Goal: Information Seeking & Learning: Check status

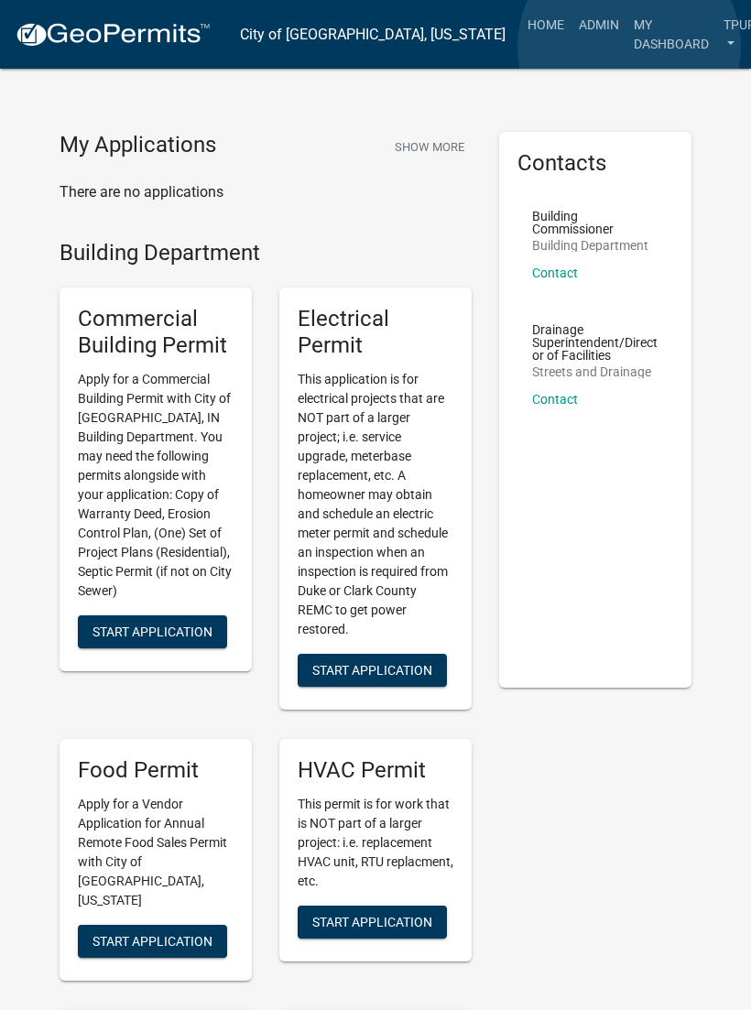
click at [630, 48] on link "My Dashboard" at bounding box center [671, 34] width 90 height 54
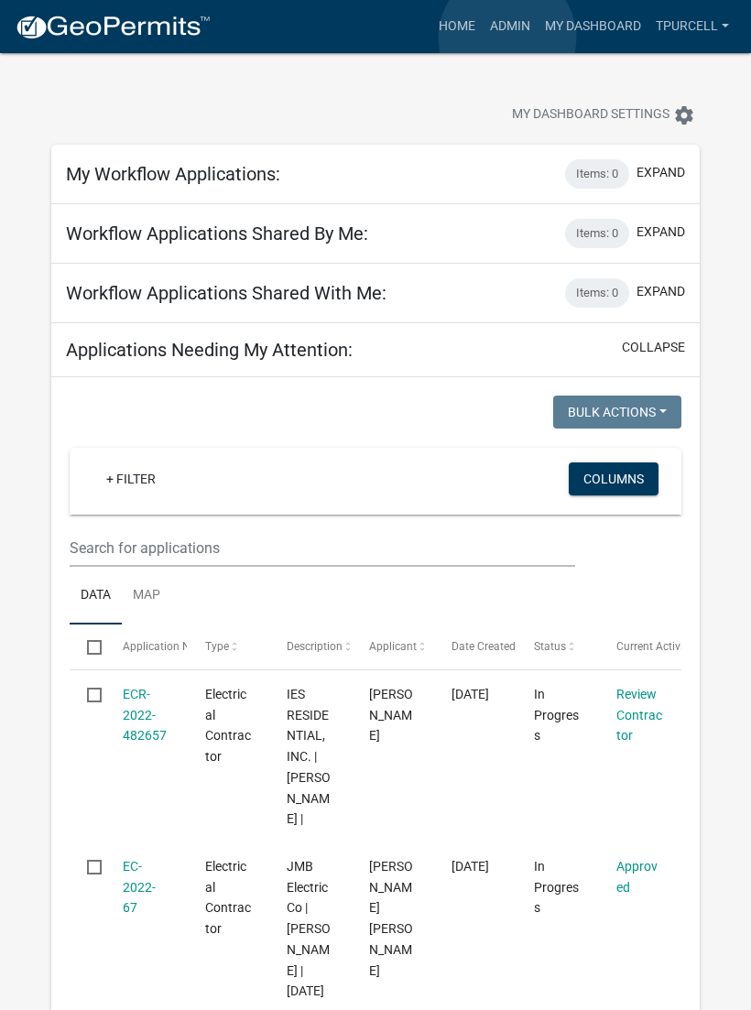
click at [507, 38] on link "Admin" at bounding box center [510, 26] width 55 height 35
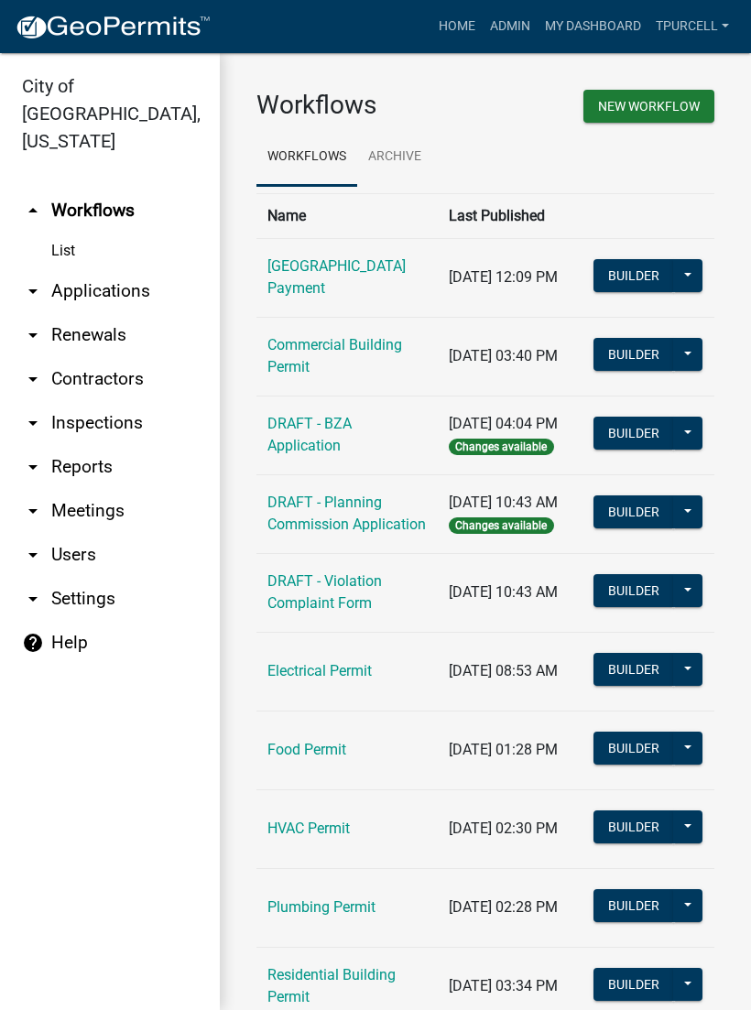
click at [69, 269] on link "arrow_drop_down Applications" at bounding box center [110, 291] width 220 height 44
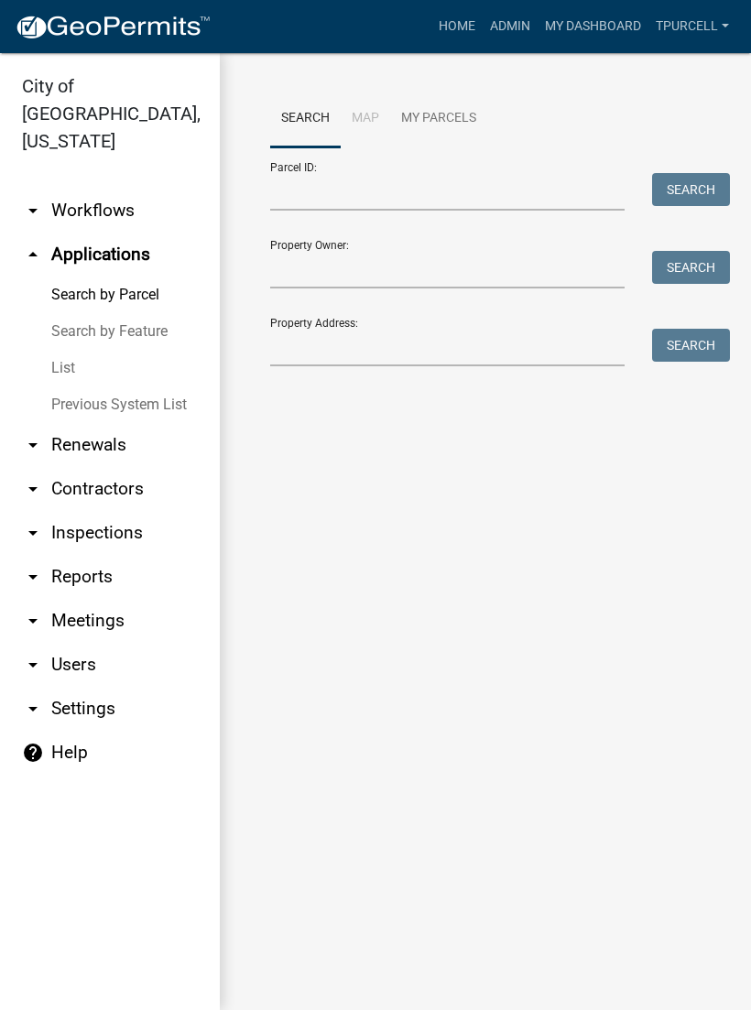
click at [57, 352] on link "List" at bounding box center [110, 368] width 220 height 37
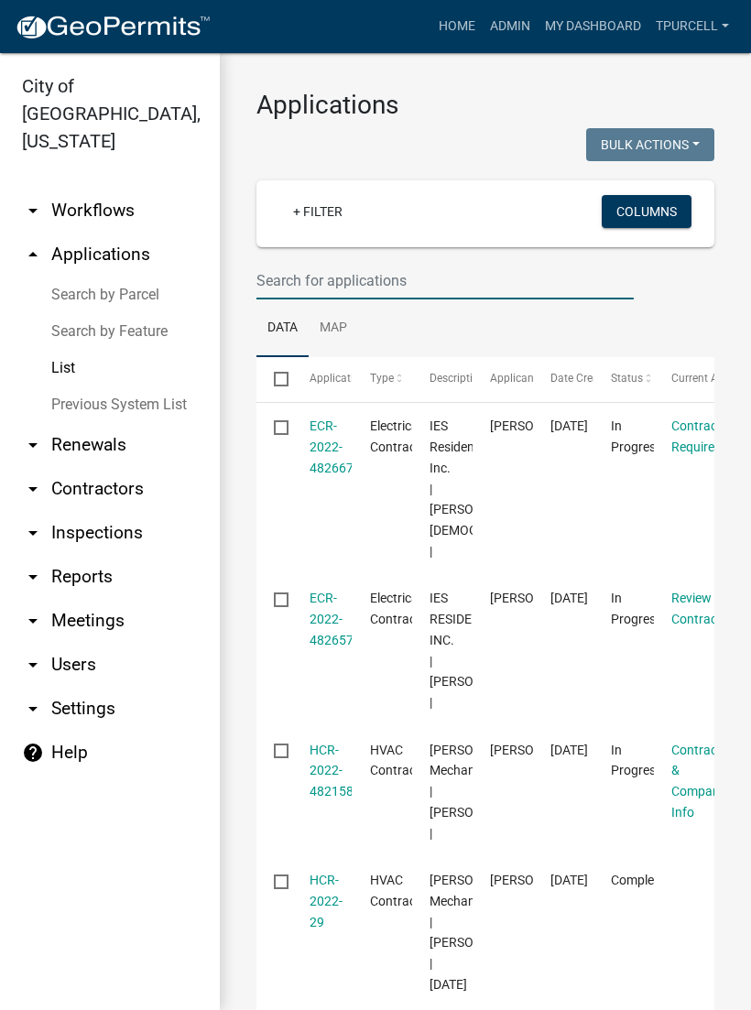
click at [380, 288] on input "text" at bounding box center [444, 281] width 377 height 38
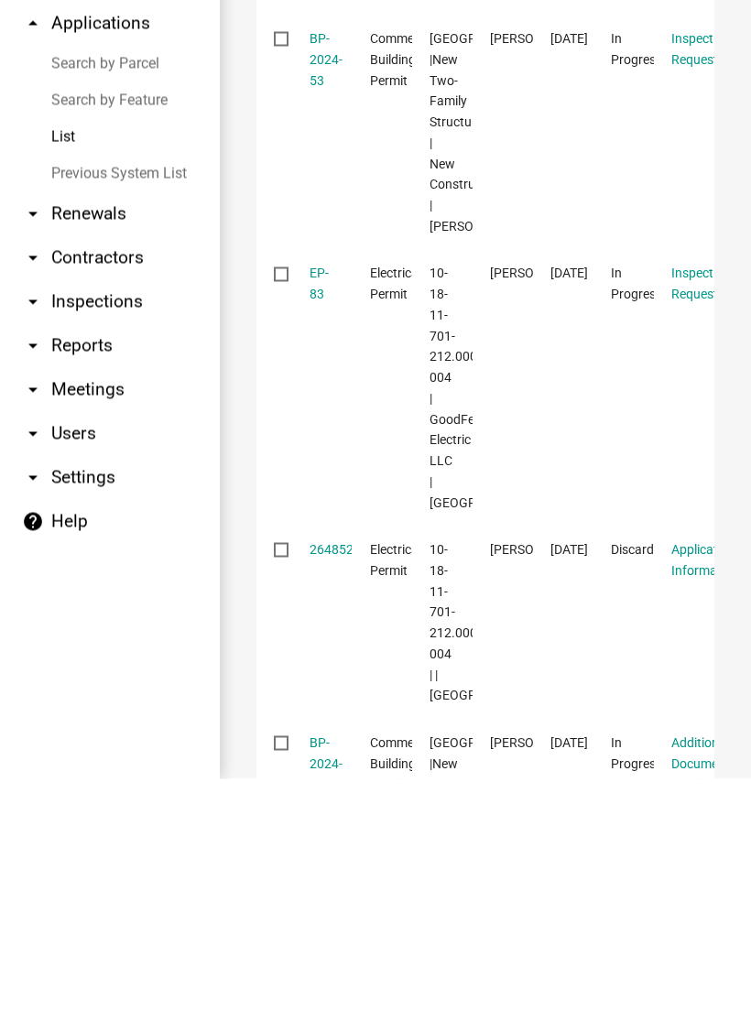
scroll to position [1392, 0]
type input "Depot"
click at [311, 263] on link "BP-2024-53" at bounding box center [326, 291] width 33 height 57
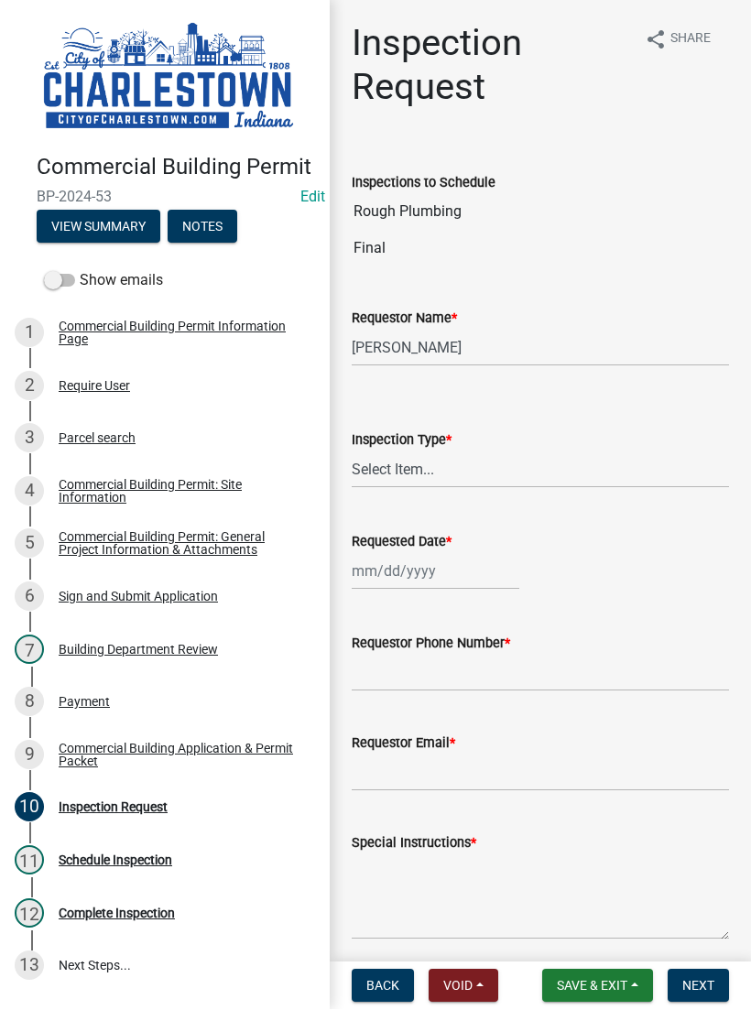
click at [108, 230] on button "View Summary" at bounding box center [99, 227] width 124 height 33
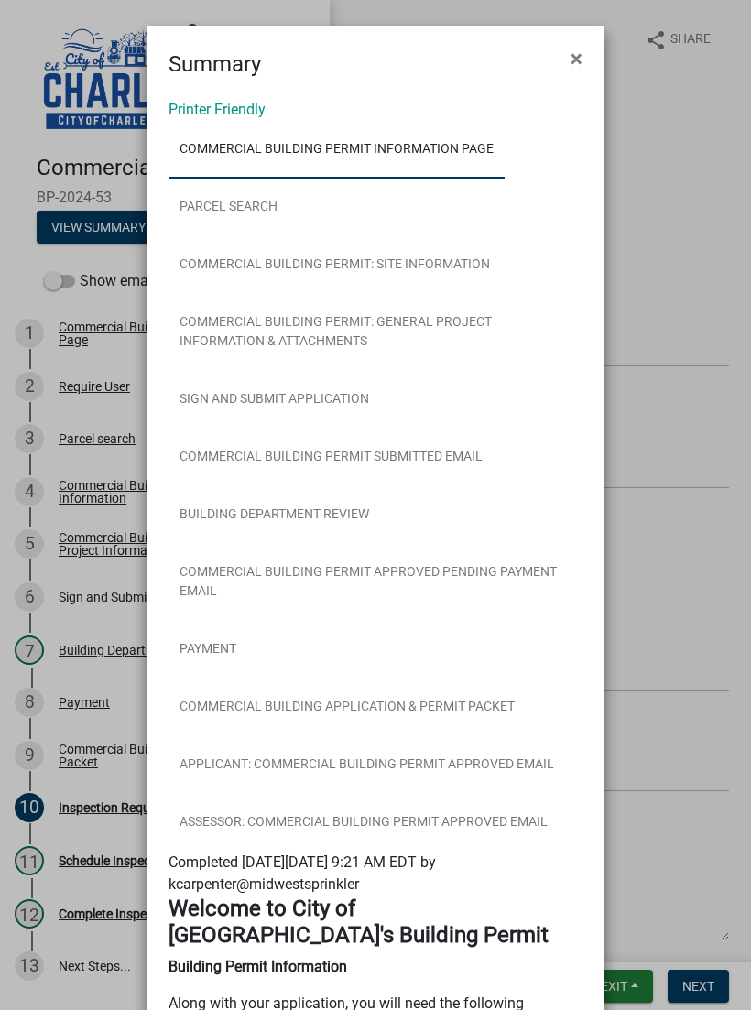
click at [675, 572] on ngb-modal-window "Summary × Printer Friendly Commercial Building Permit Information Page Parcel s…" at bounding box center [375, 505] width 751 height 1010
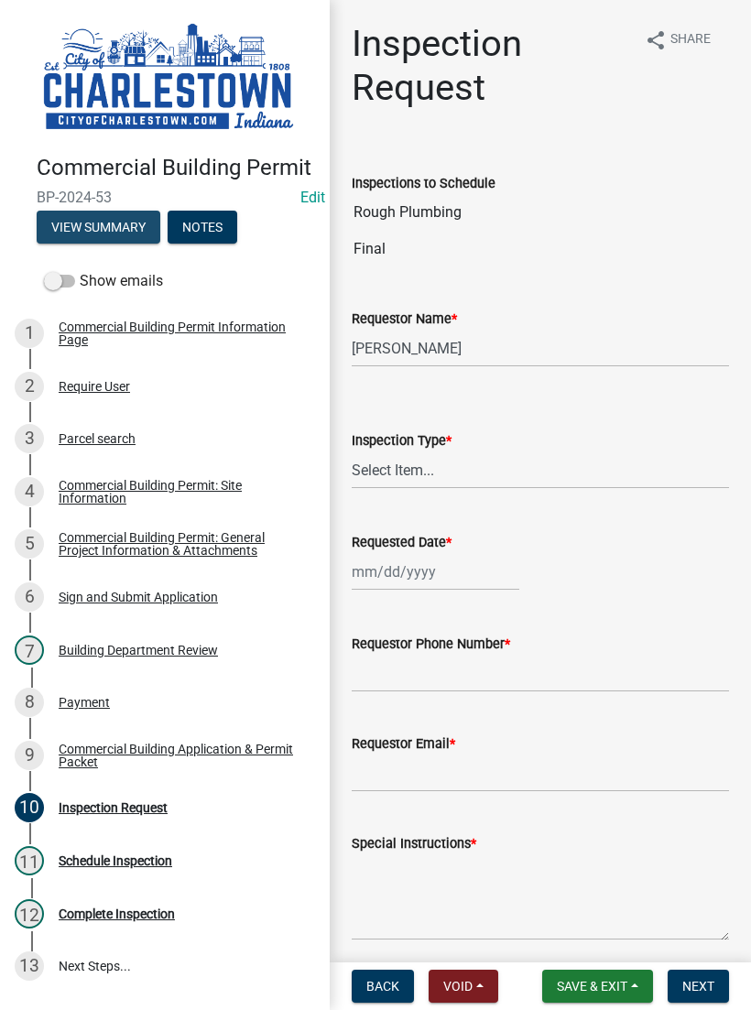
click at [97, 224] on button "View Summary" at bounding box center [99, 227] width 124 height 33
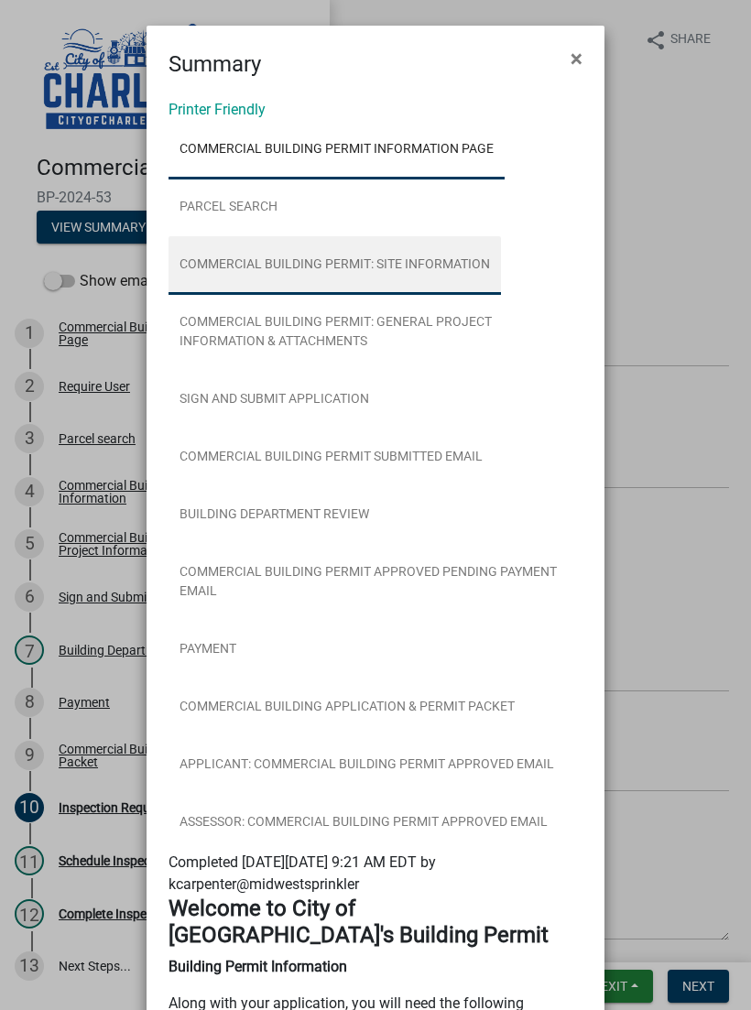
click at [419, 278] on link "Commercial Building Permit: Site Information" at bounding box center [335, 265] width 332 height 59
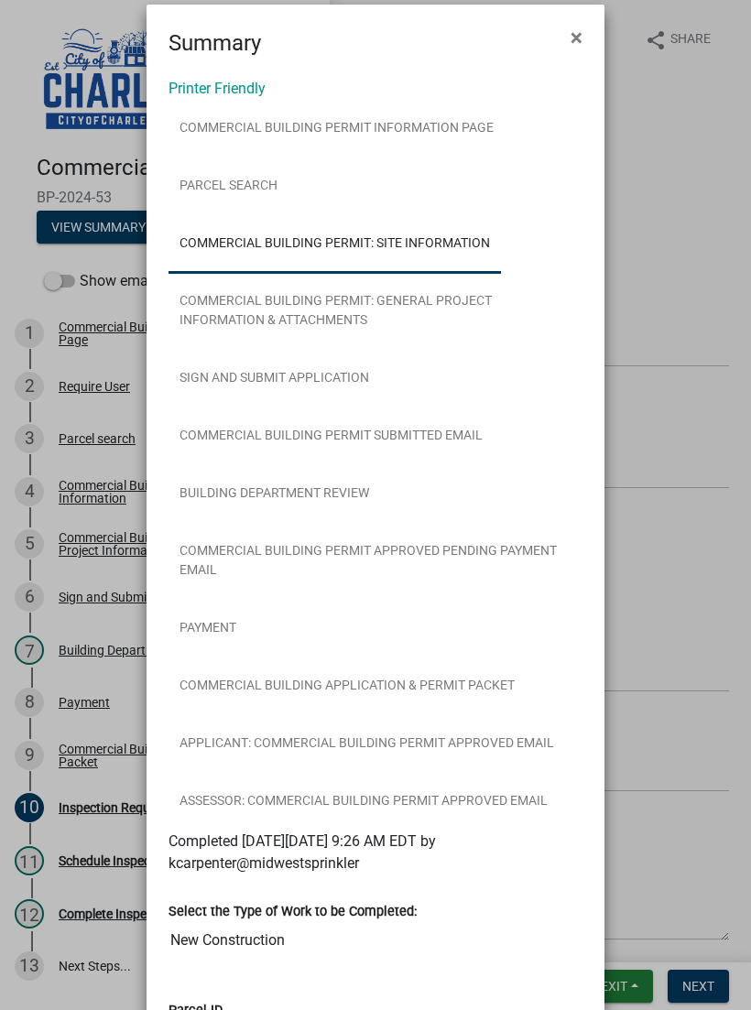
scroll to position [21, 0]
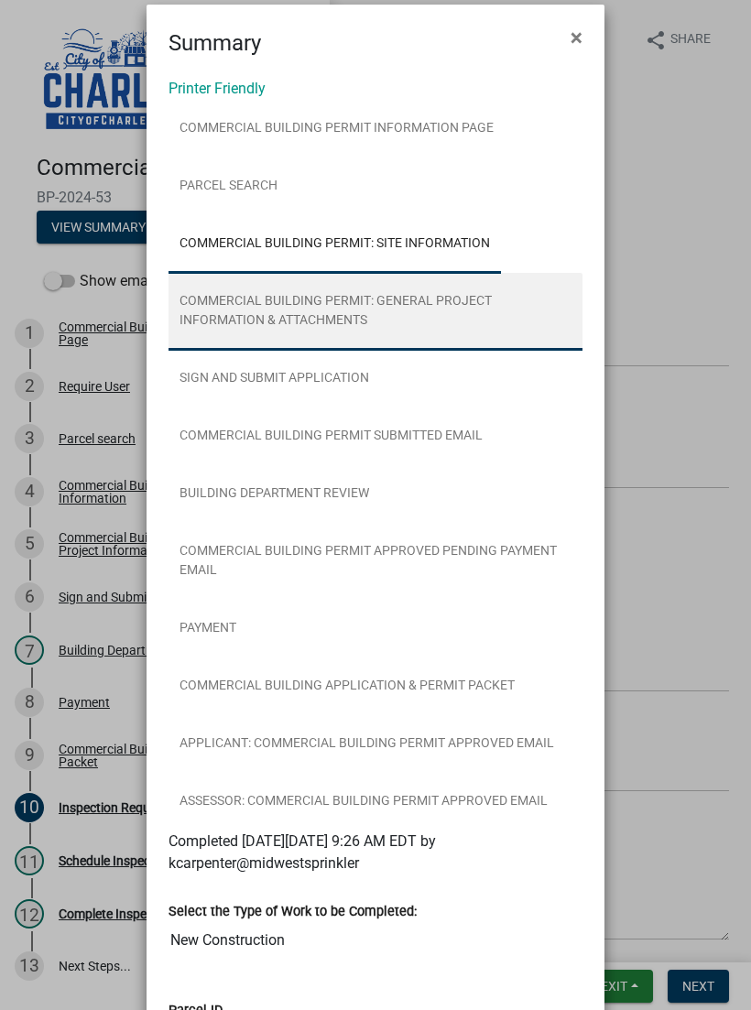
click at [413, 311] on link "Commercial Building Permit: General Project Information & Attachments" at bounding box center [376, 312] width 414 height 78
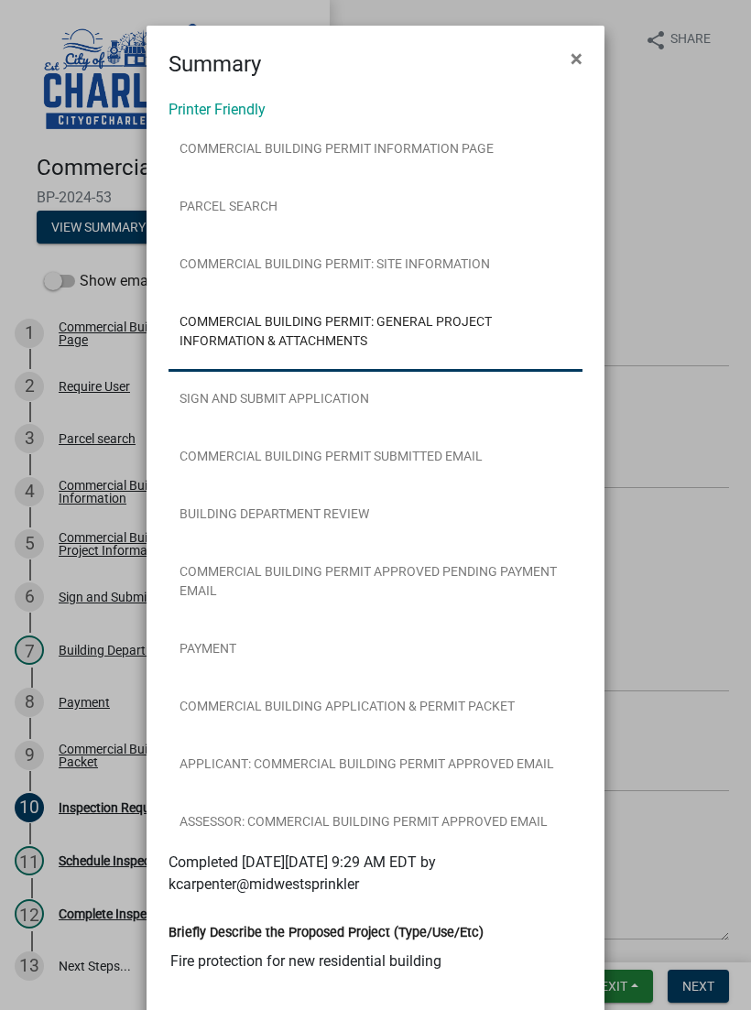
scroll to position [0, 0]
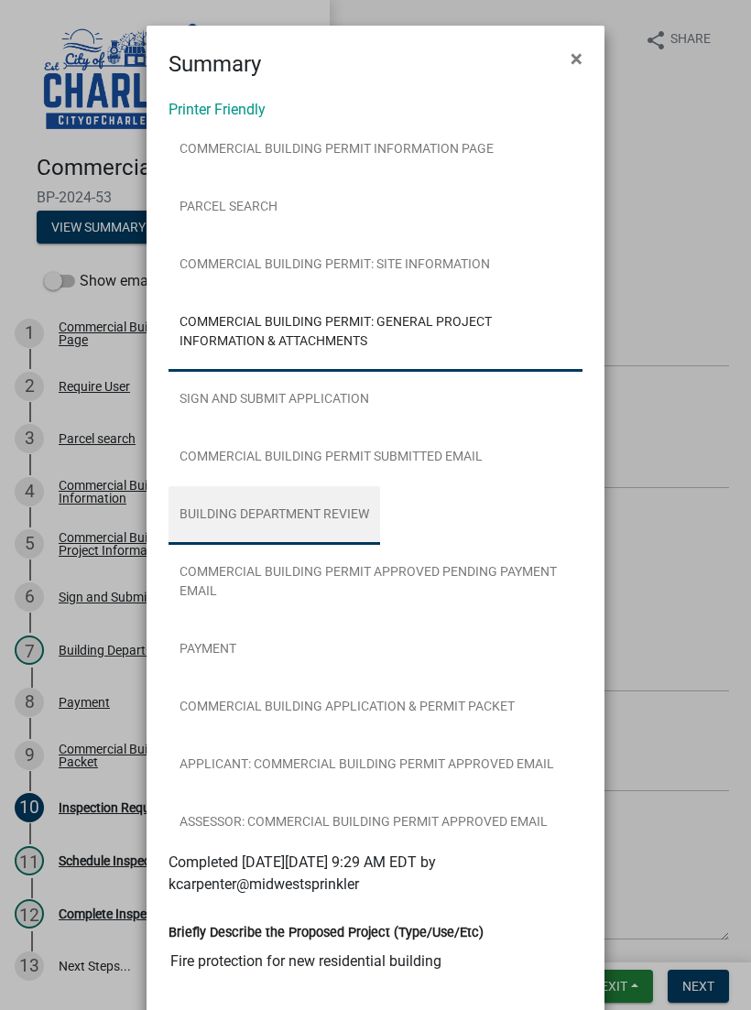
click at [255, 524] on link "Building Department Review" at bounding box center [275, 515] width 212 height 59
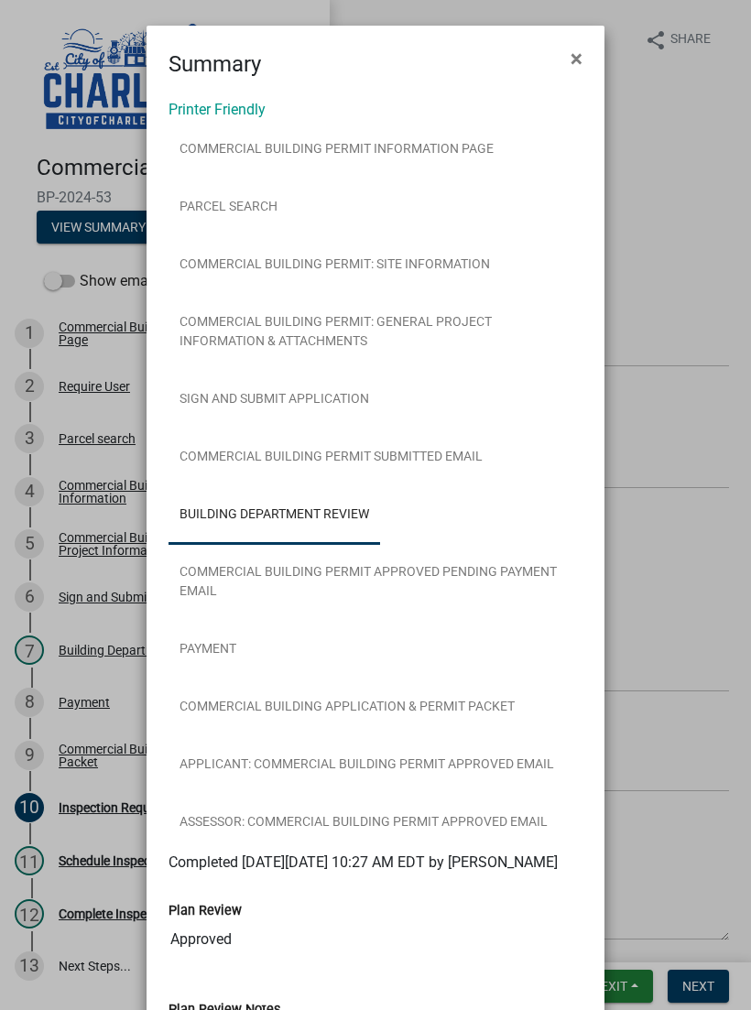
click at [679, 672] on ngb-modal-window "Summary × Printer Friendly Commercial Building Permit Information Page Parcel s…" at bounding box center [375, 505] width 751 height 1010
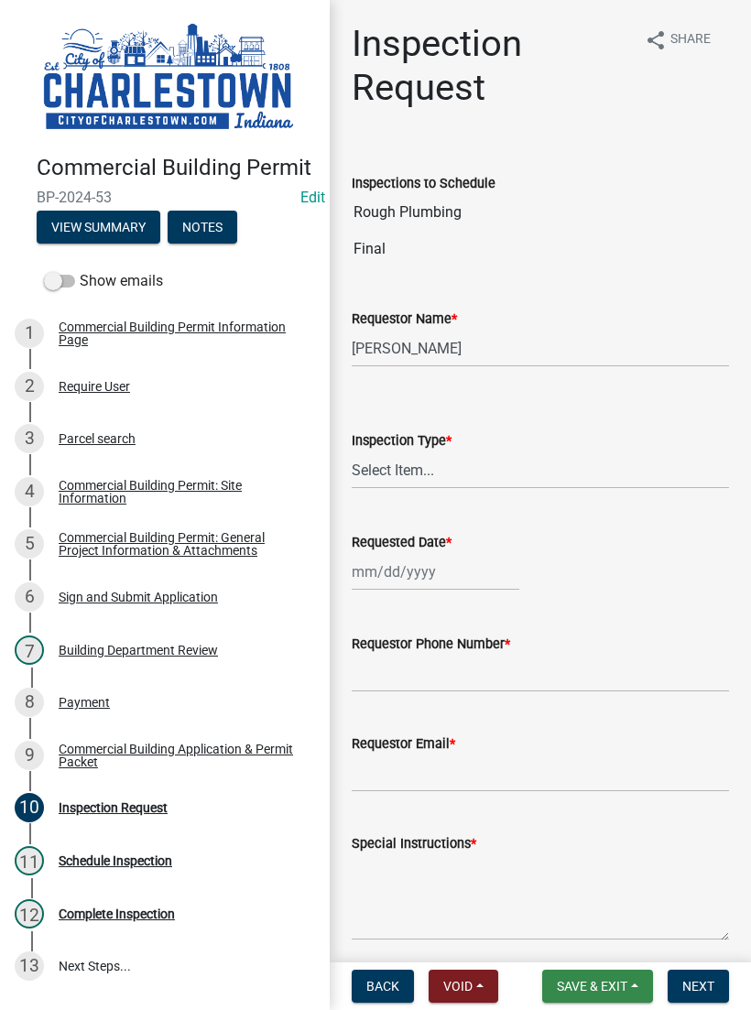
click at [594, 979] on span "Save & Exit" at bounding box center [592, 986] width 71 height 15
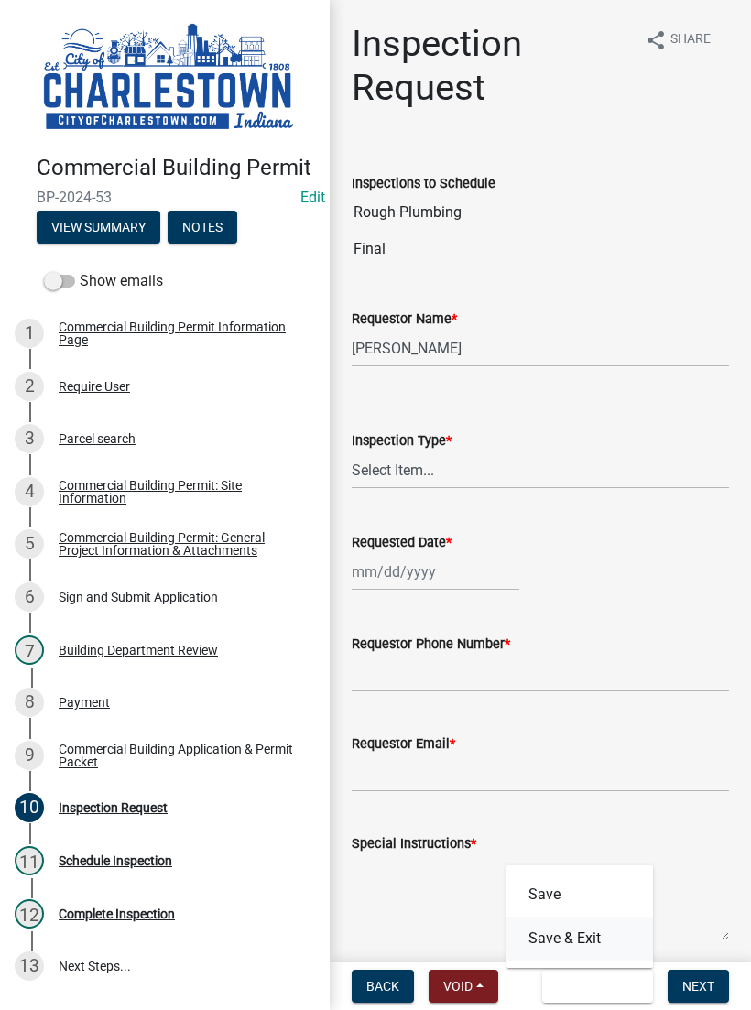
click at [573, 938] on button "Save & Exit" at bounding box center [579, 939] width 147 height 44
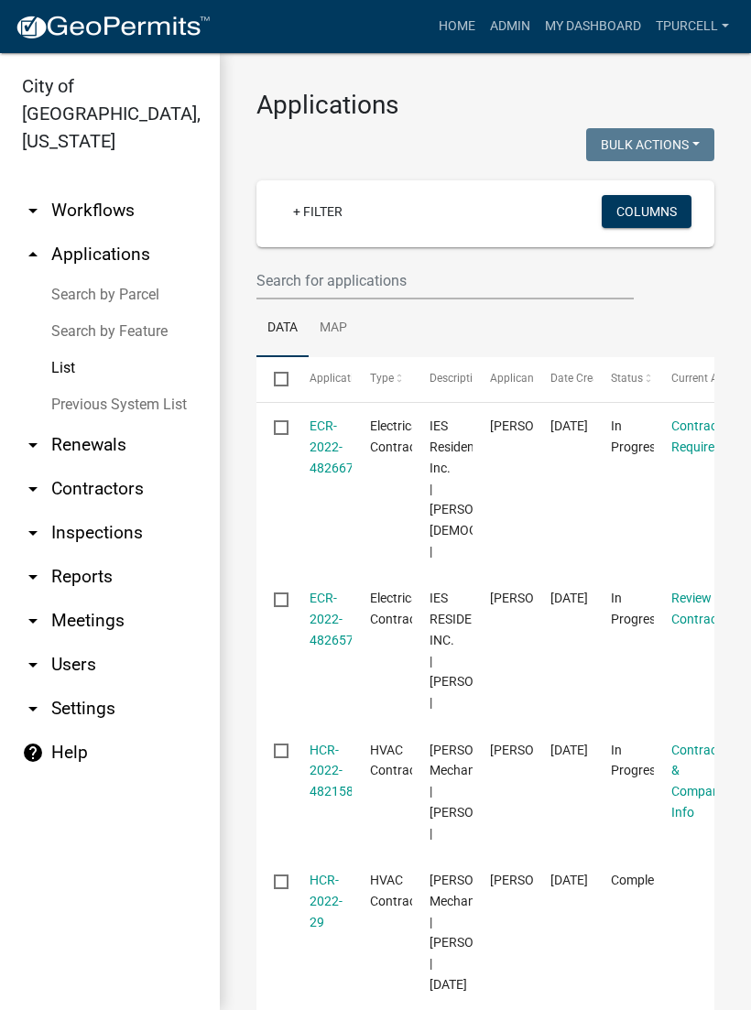
scroll to position [3, 0]
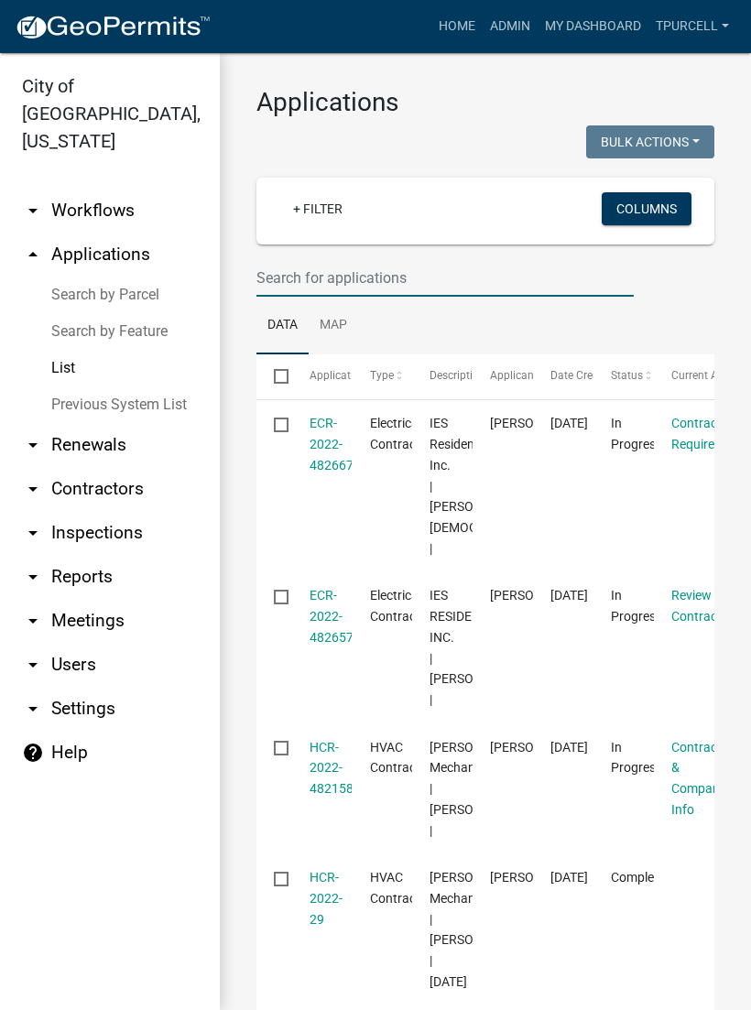
click at [366, 288] on input "text" at bounding box center [444, 278] width 377 height 38
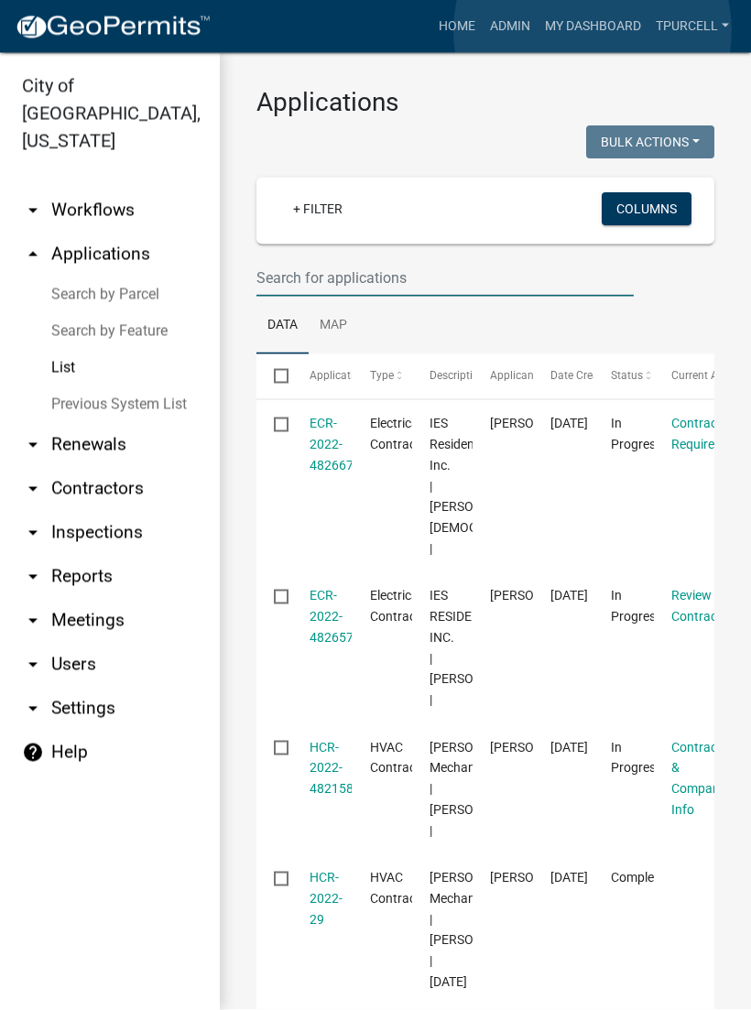
click at [593, 30] on link "My Dashboard" at bounding box center [593, 26] width 111 height 35
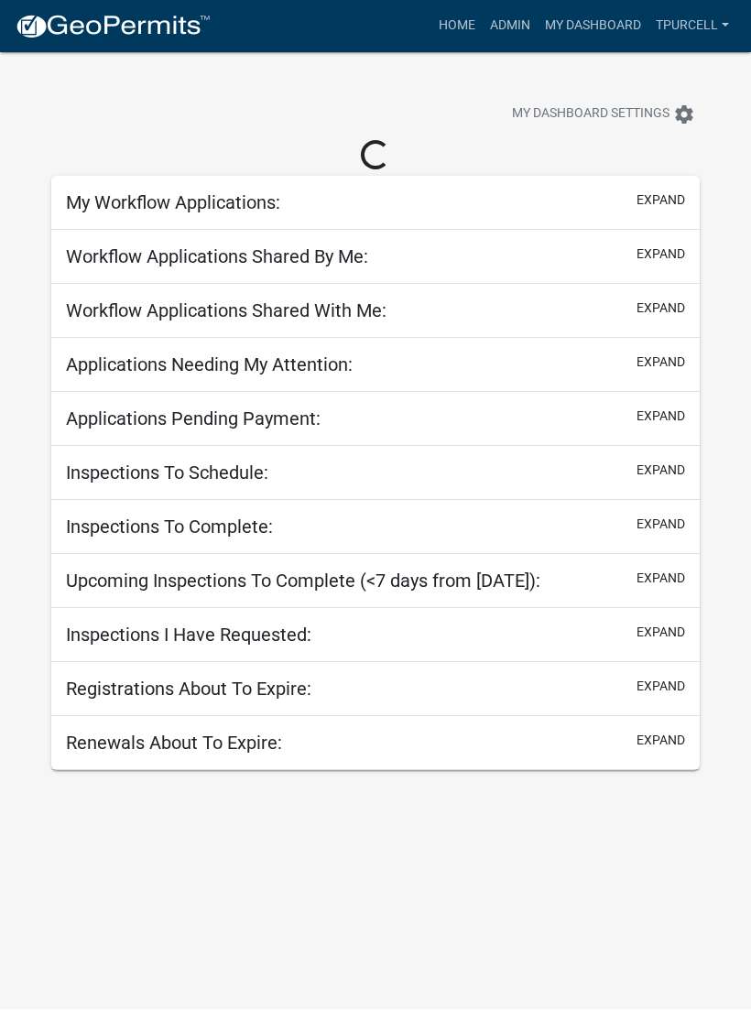
scroll to position [1, 0]
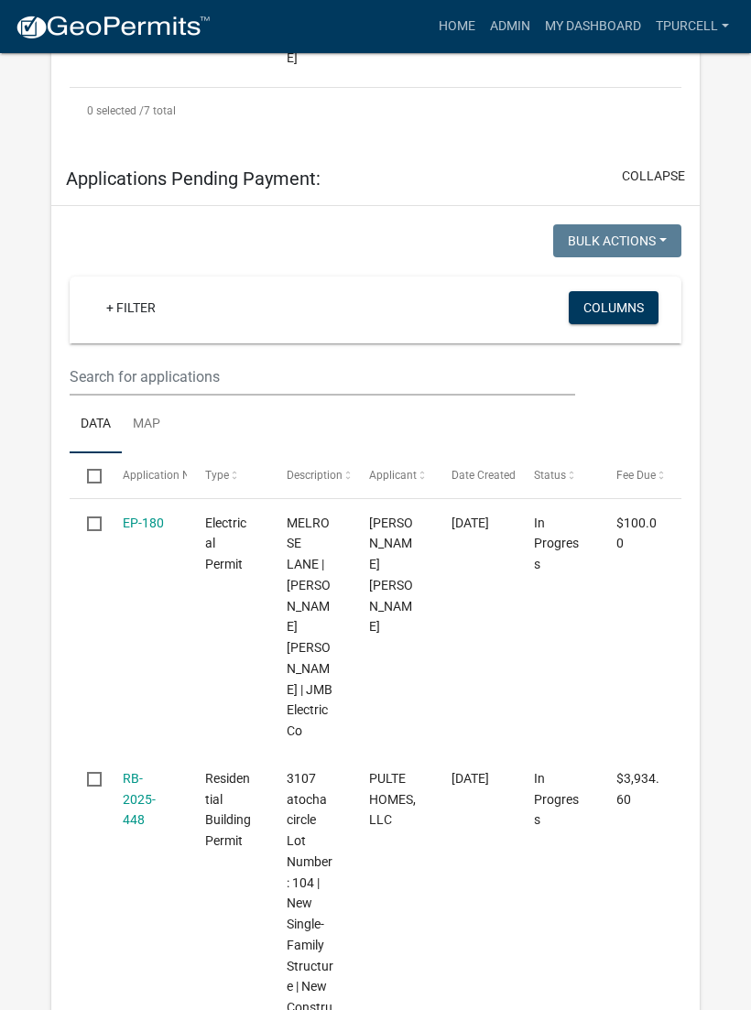
scroll to position [2313, 0]
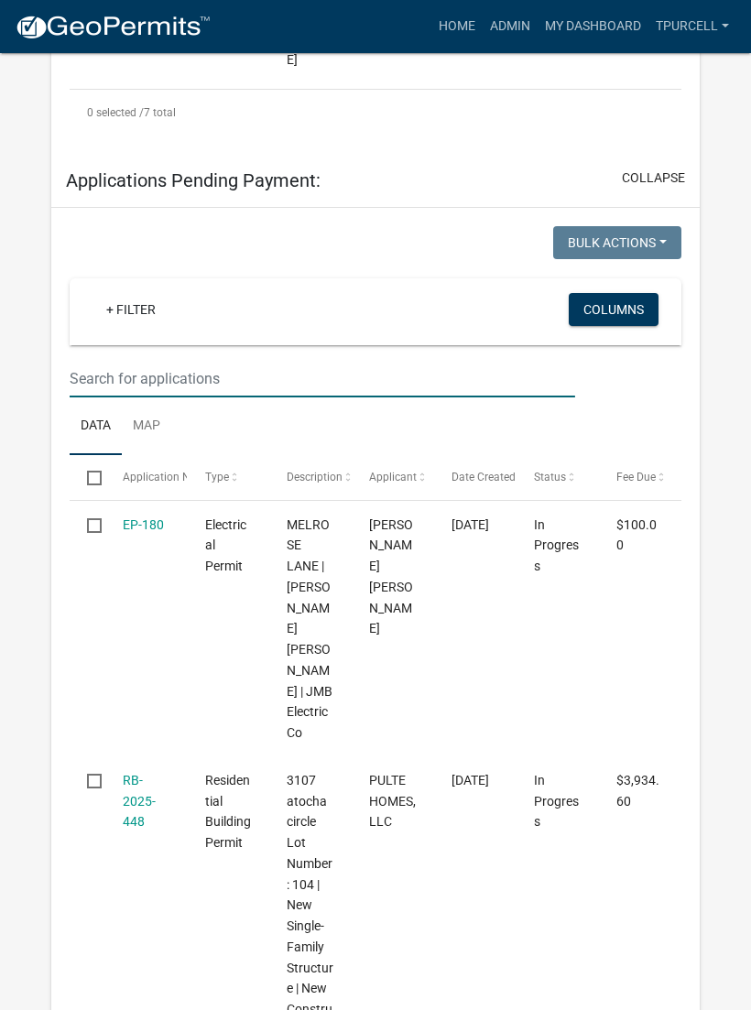
click at [249, 371] on input "text" at bounding box center [323, 379] width 506 height 38
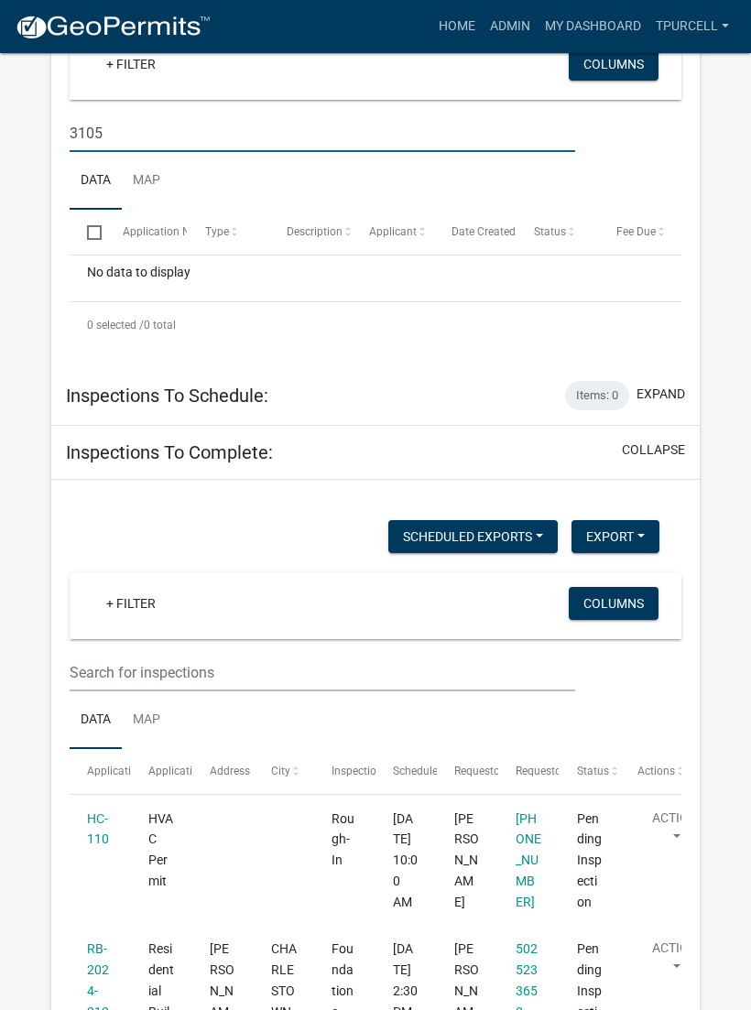
scroll to position [2505, 0]
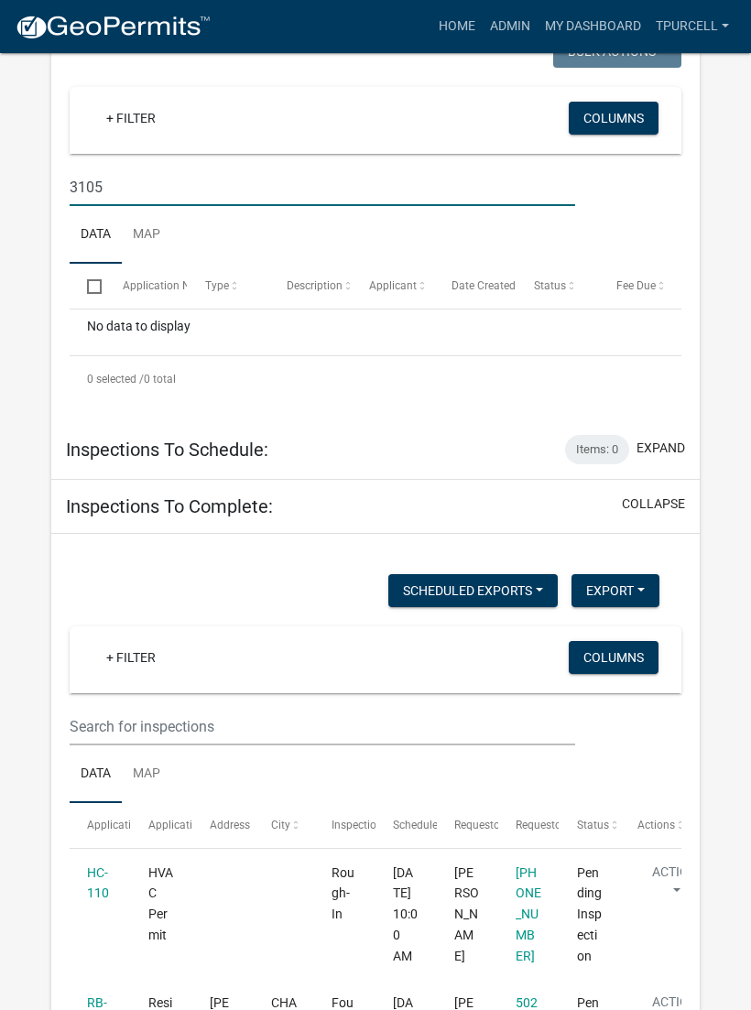
click at [485, 187] on input "3105" at bounding box center [323, 188] width 506 height 38
type input "3"
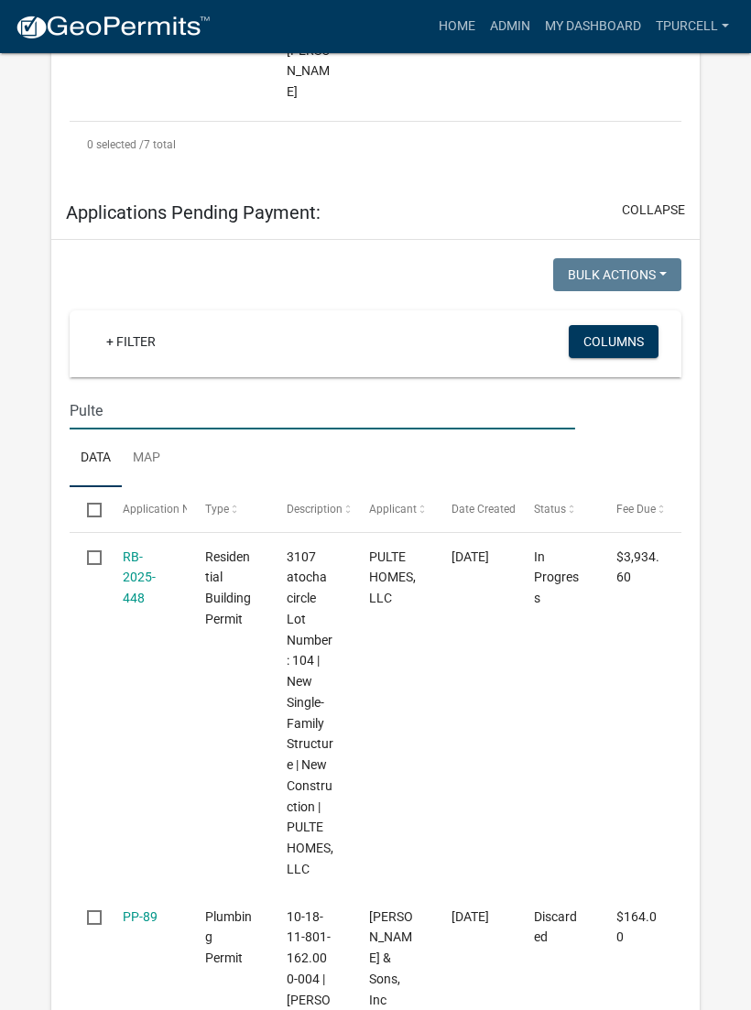
scroll to position [2280, 0]
click at [537, 409] on input "Pulte" at bounding box center [323, 412] width 506 height 38
type input "P"
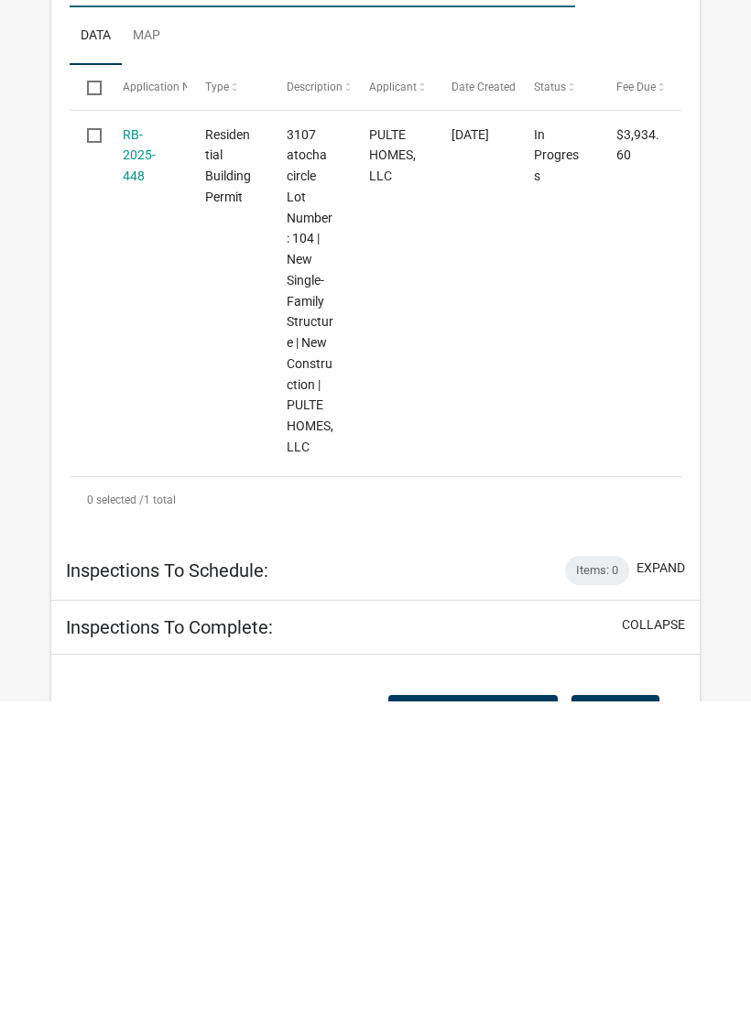
scroll to position [2404, 0]
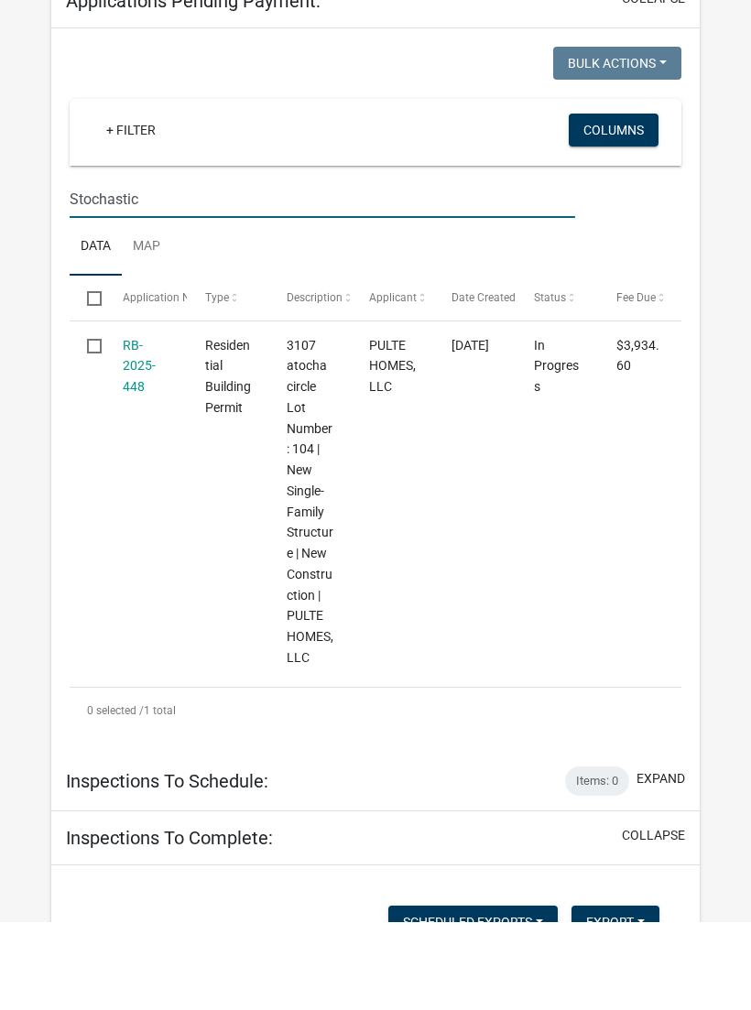
type input "Stochastic"
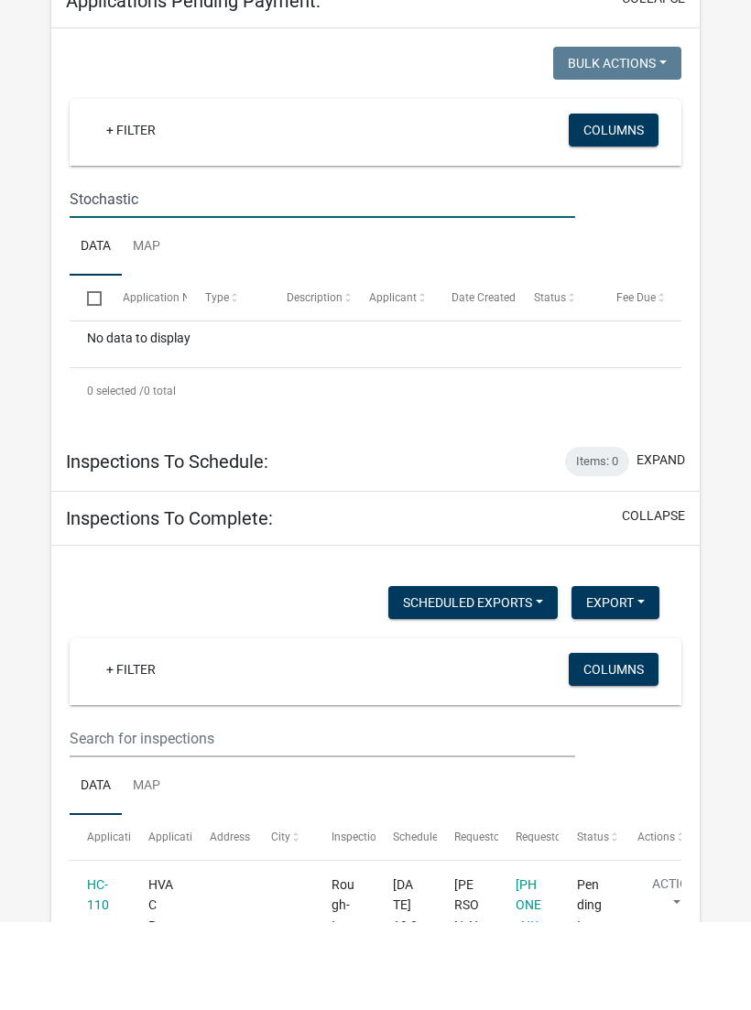
click at [439, 269] on input "Stochastic" at bounding box center [323, 288] width 506 height 38
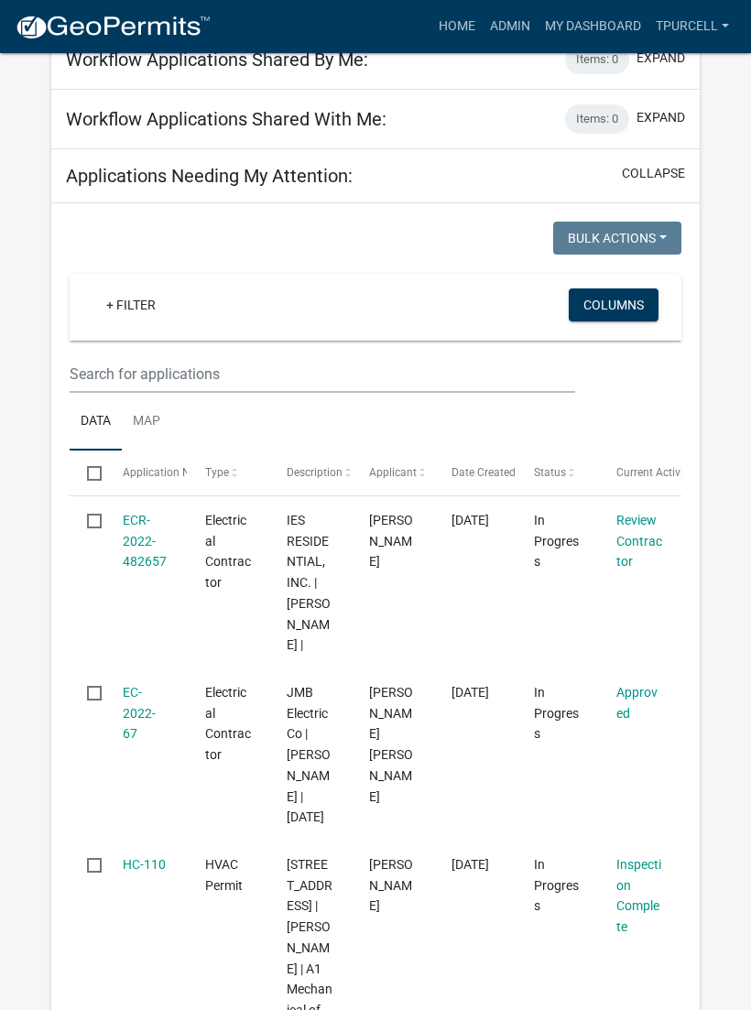
scroll to position [172, 0]
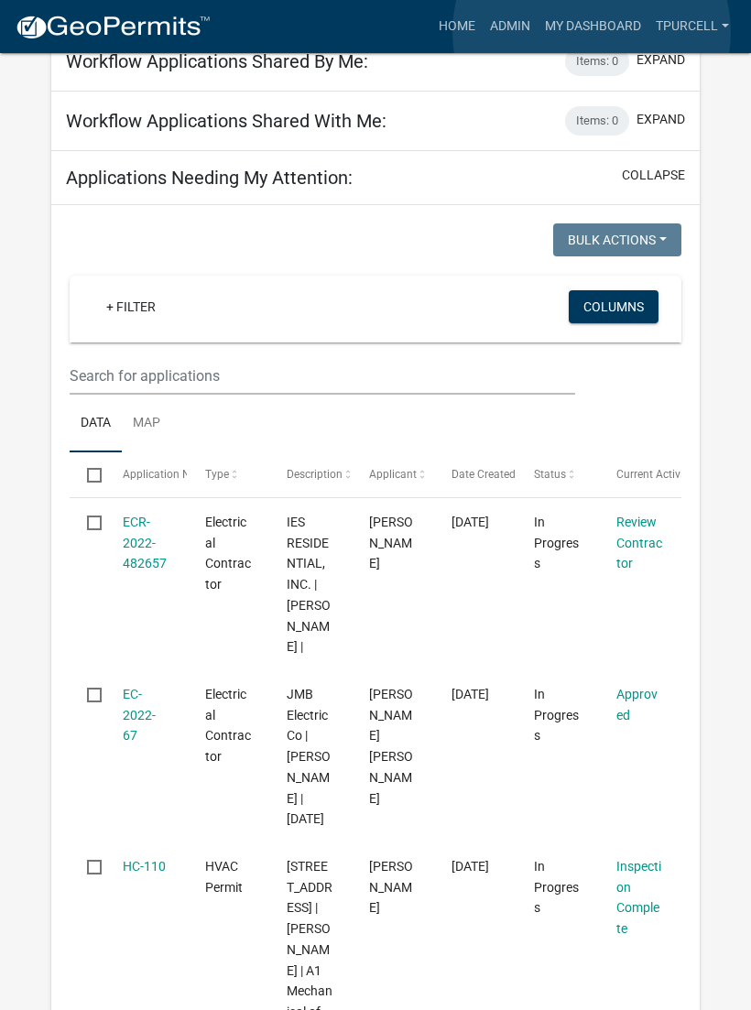
type input "Atocha"
click at [592, 32] on link "My Dashboard" at bounding box center [593, 26] width 111 height 35
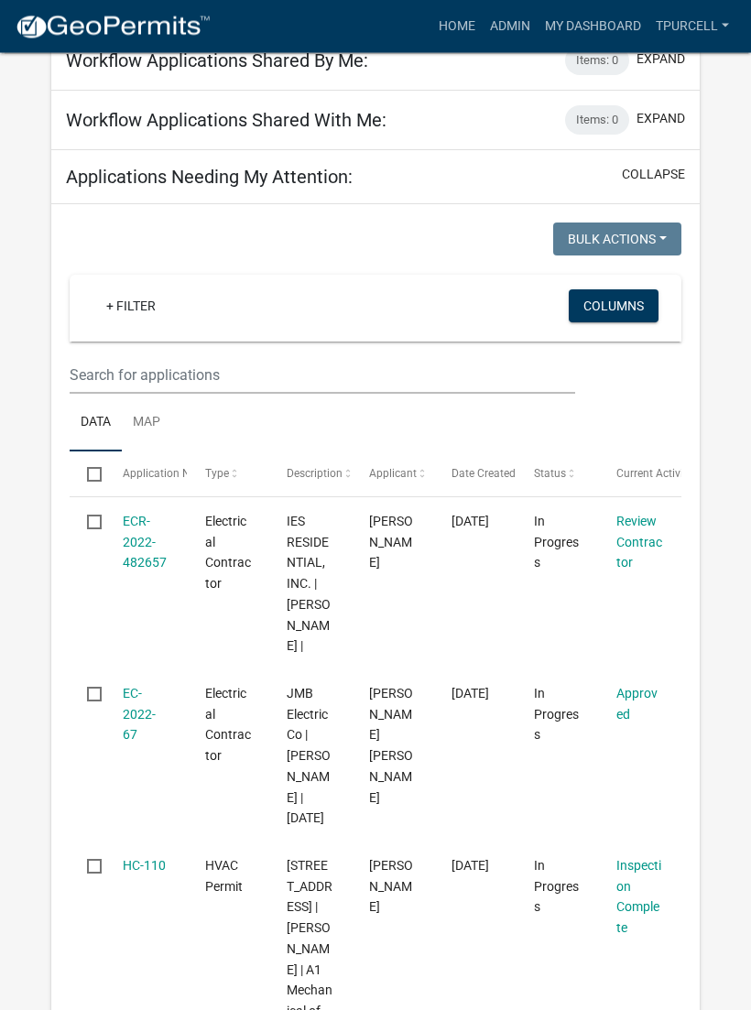
scroll to position [173, 0]
